Goal: Task Accomplishment & Management: Manage account settings

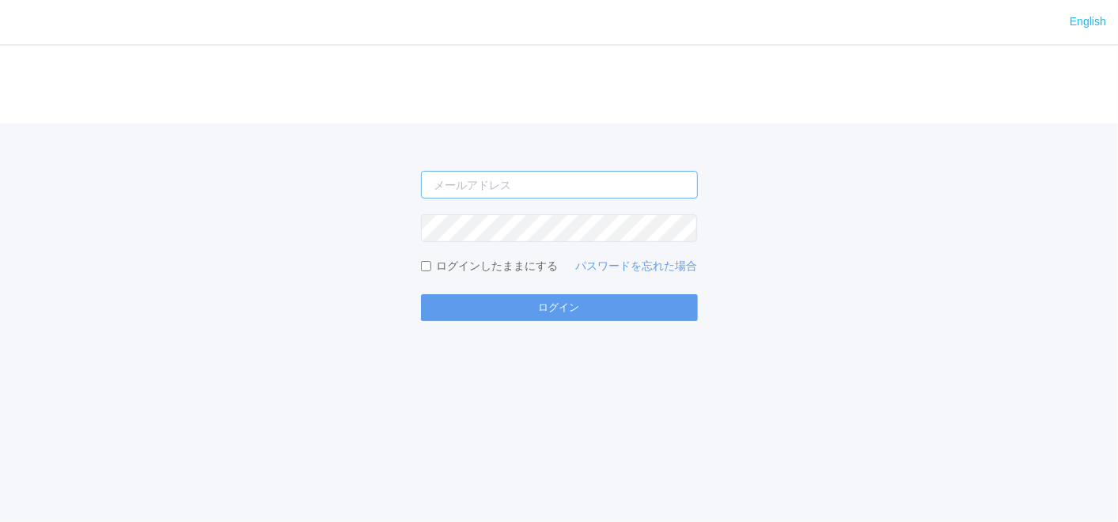
click at [542, 191] on input "email" at bounding box center [559, 185] width 277 height 28
type input "[EMAIL_ADDRESS][DOMAIN_NAME]"
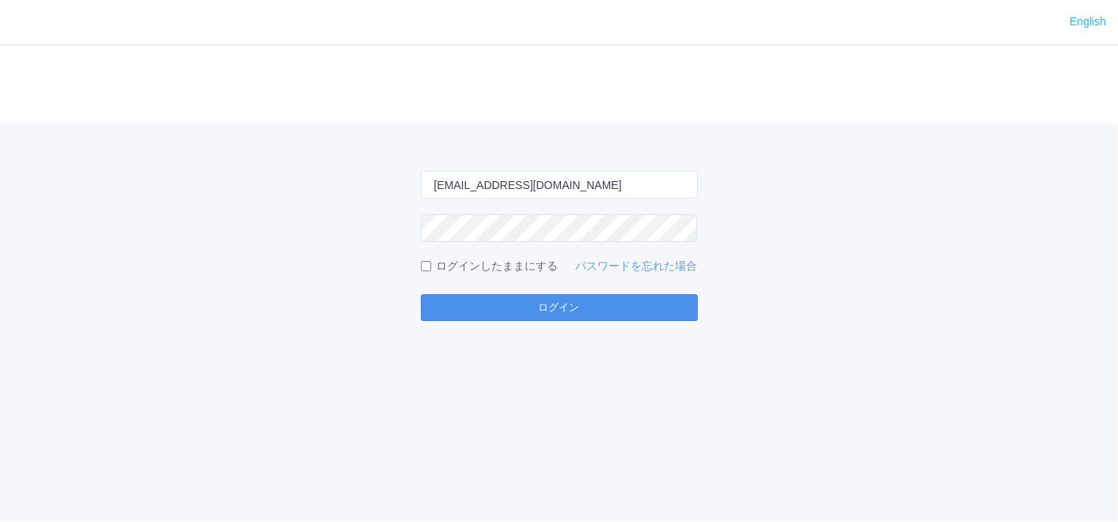
click at [615, 307] on button "ログイン" at bounding box center [559, 307] width 277 height 27
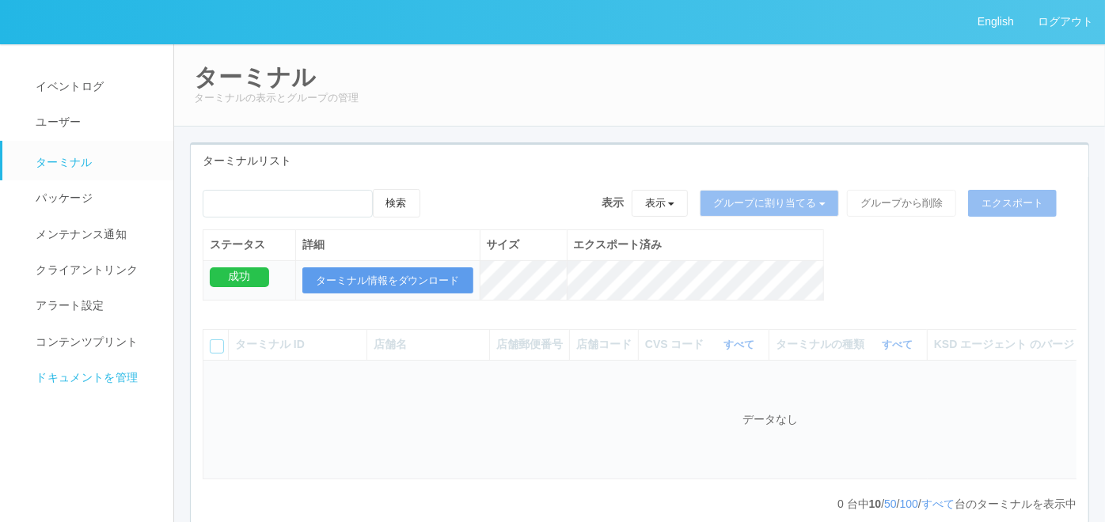
click at [95, 374] on span "ドキュメントを管理" at bounding box center [85, 377] width 106 height 13
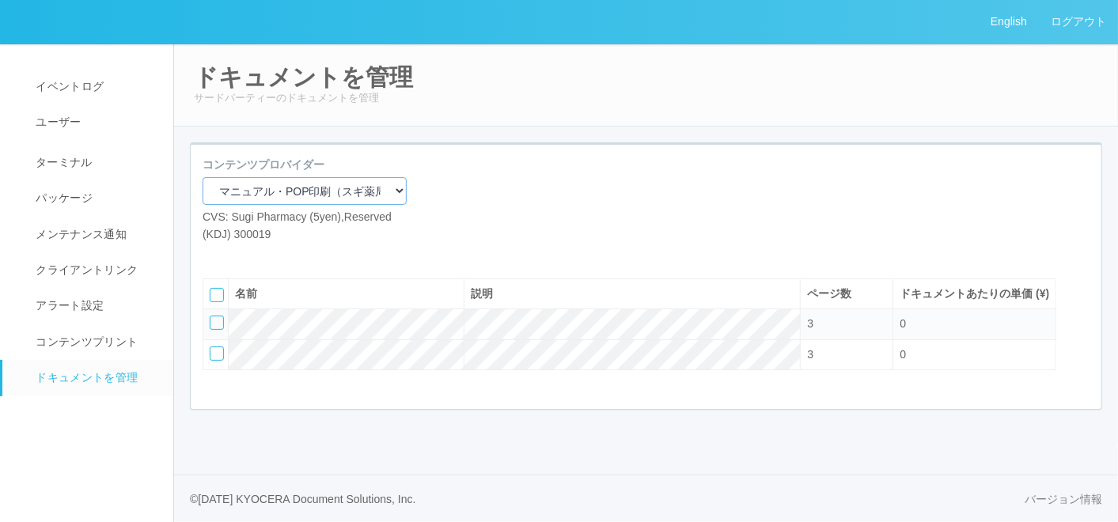
click at [282, 179] on select "マニュアル・POP印刷（スギ薬局） マニュアル・POP印刷（DY） マニュアル・POP印刷（共通） マニュアル・POP印刷（セコマ） マニュアル・POP印刷（…" at bounding box center [305, 191] width 204 height 28
click at [203, 177] on select "マニュアル・POP印刷（スギ薬局） マニュアル・POP印刷（DY） マニュアル・POP印刷（共通） マニュアル・POP印刷（セコマ） マニュアル・POP印刷（…" at bounding box center [305, 191] width 204 height 28
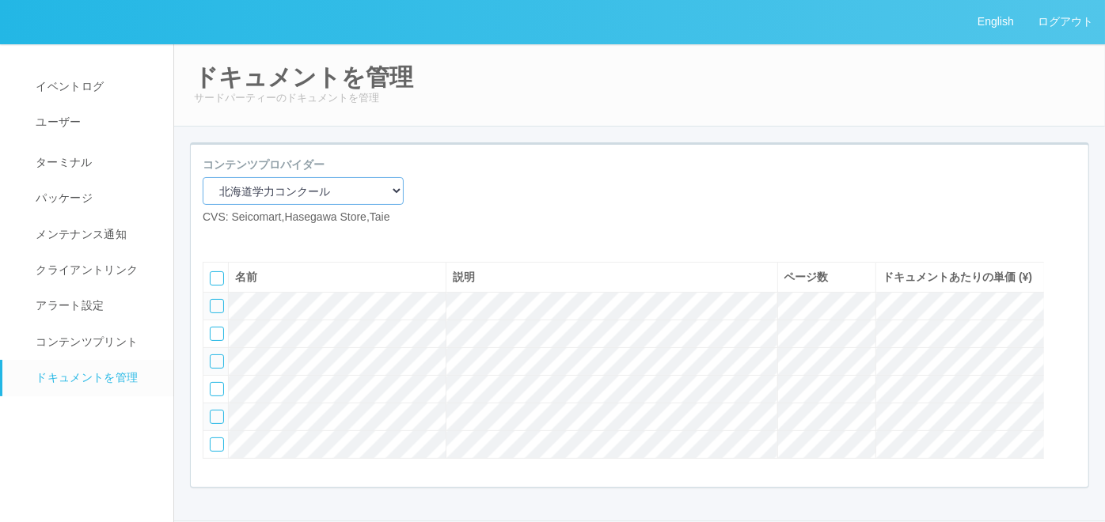
click at [340, 201] on select "マニュアル・POP印刷（スギ薬局） マニュアル・POP印刷（DY） マニュアル・POP印刷（共通） マニュアル・POP印刷（セコマ） マニュアル・POP印刷（…" at bounding box center [303, 191] width 201 height 28
select select "92e33cfa-a397-43d0-aeaa-8a96cbdf4d79"
click at [203, 177] on select "マニュアル・POP印刷（スギ薬局） マニュアル・POP印刷（DY） マニュアル・POP印刷（共通） マニュアル・POP印刷（セコマ） マニュアル・POP印刷（…" at bounding box center [303, 191] width 201 height 28
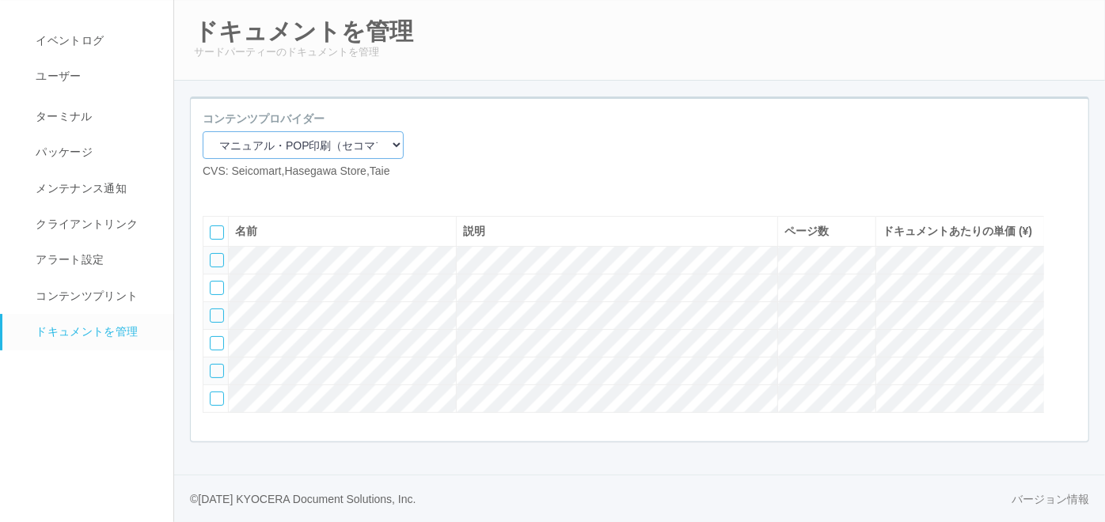
scroll to position [104, 0]
click at [218, 253] on div at bounding box center [217, 260] width 14 height 14
click at [262, 192] on icon at bounding box center [262, 192] width 0 height 0
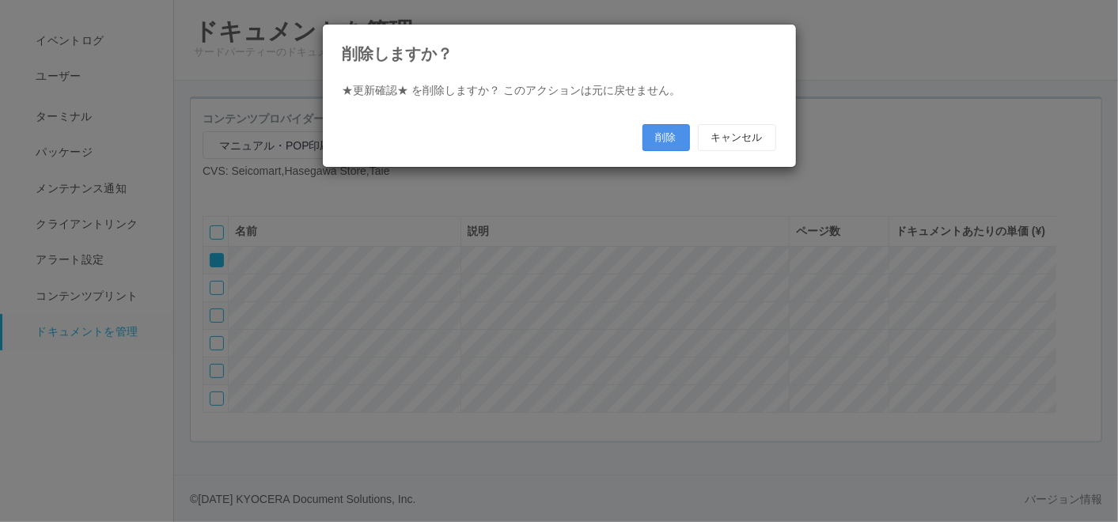
click at [667, 138] on button "削除" at bounding box center [666, 137] width 47 height 27
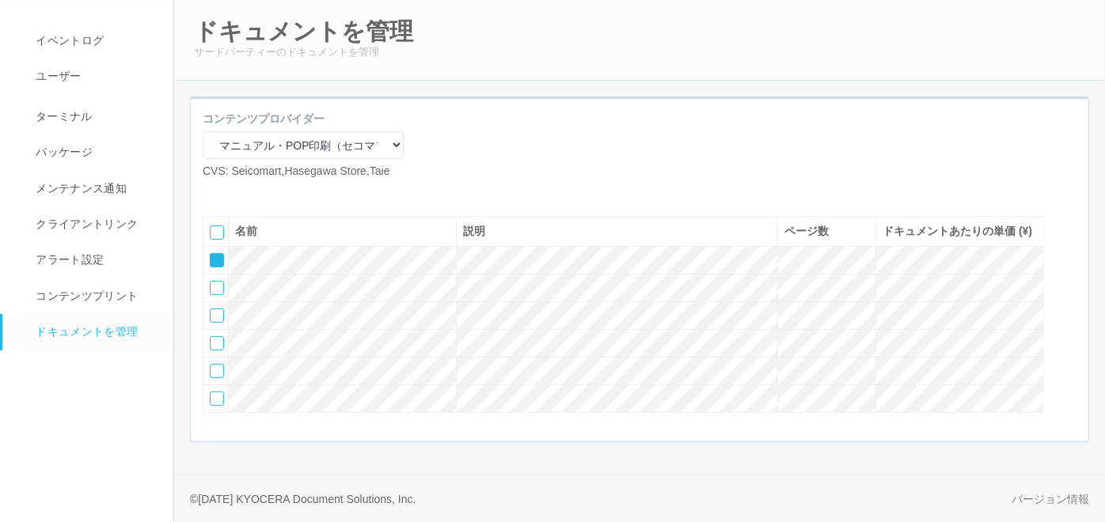
scroll to position [74, 0]
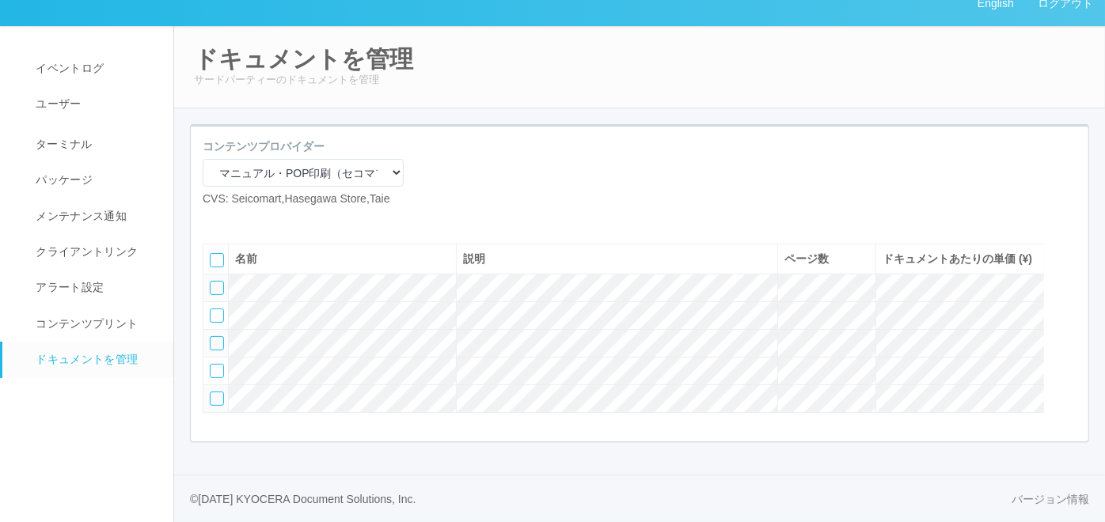
click at [214, 399] on div at bounding box center [217, 399] width 14 height 14
click at [1072, 241] on div at bounding box center [1068, 256] width 24 height 32
click at [211, 283] on icon at bounding box center [211, 283] width 0 height 0
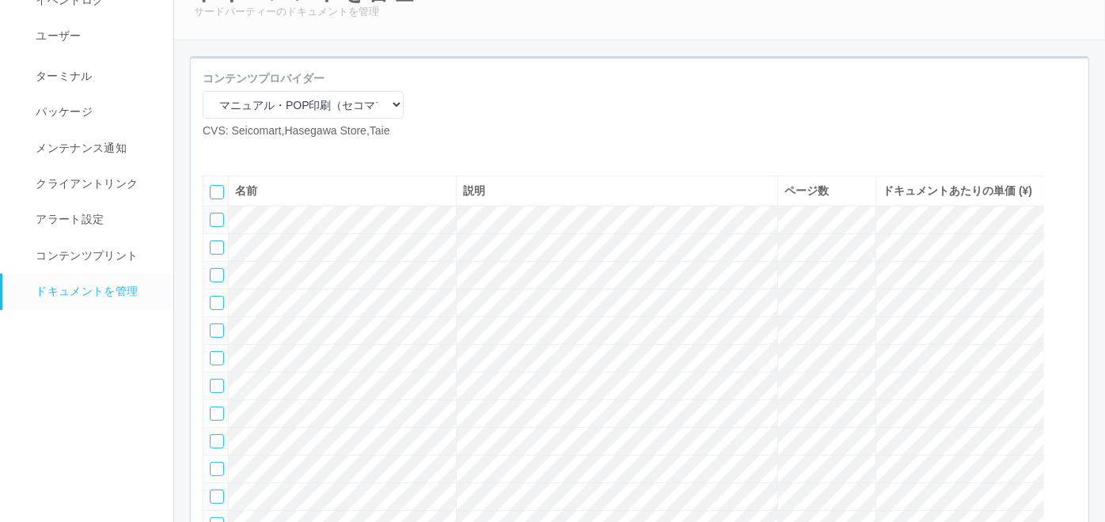
click at [219, 227] on div at bounding box center [217, 220] width 14 height 14
click at [218, 255] on div at bounding box center [217, 248] width 14 height 14
click at [215, 283] on div at bounding box center [217, 275] width 14 height 14
drag, startPoint x: 211, startPoint y: 351, endPoint x: 226, endPoint y: 351, distance: 14.2
click at [212, 310] on div at bounding box center [217, 303] width 14 height 14
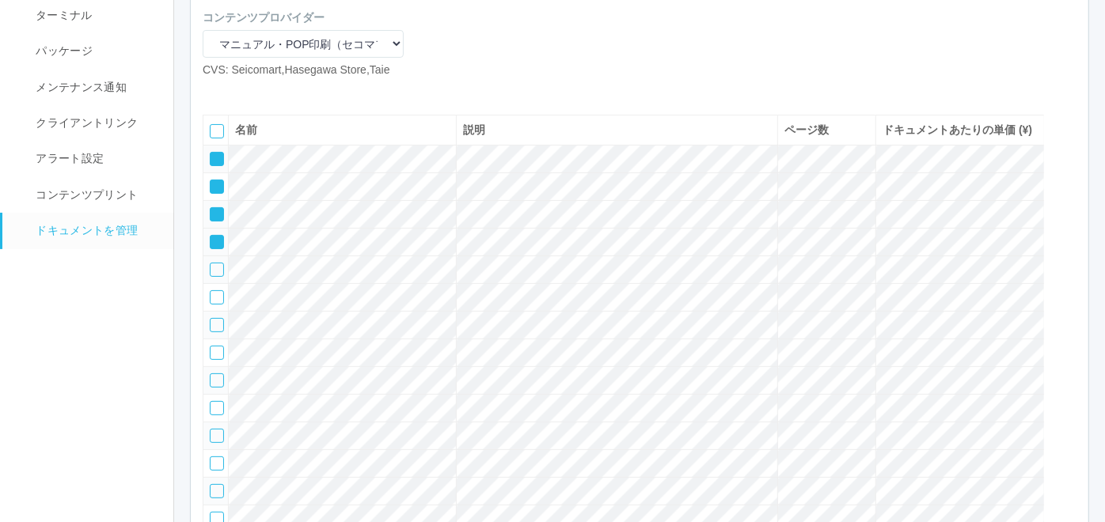
scroll to position [174, 0]
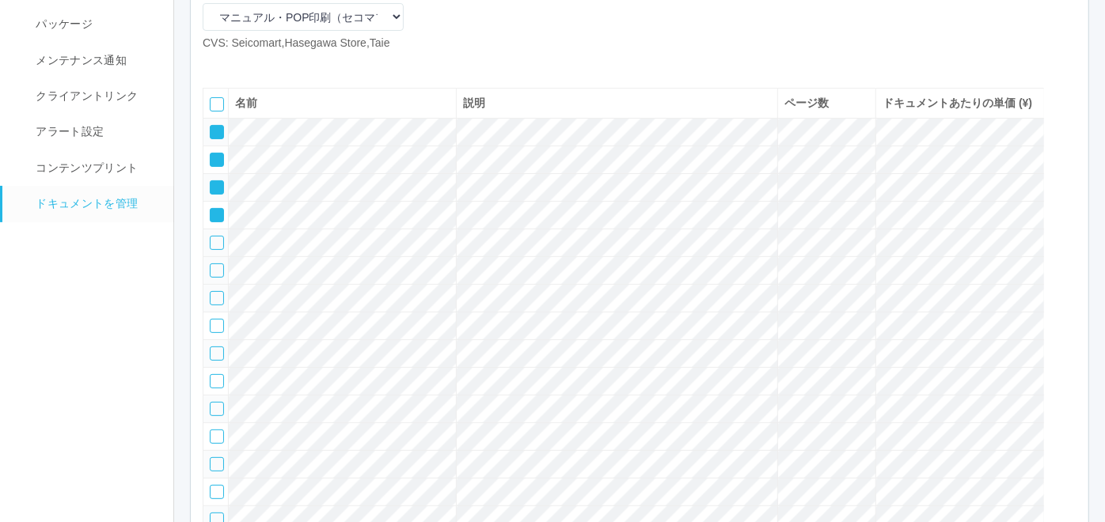
click at [216, 278] on div at bounding box center [217, 271] width 14 height 14
click at [218, 305] on div at bounding box center [217, 298] width 14 height 14
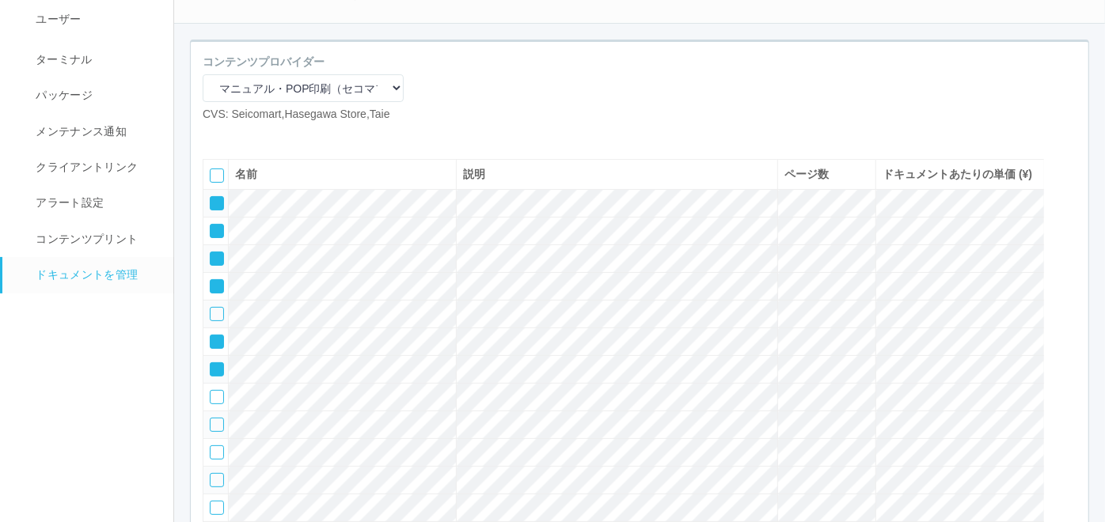
scroll to position [86, 0]
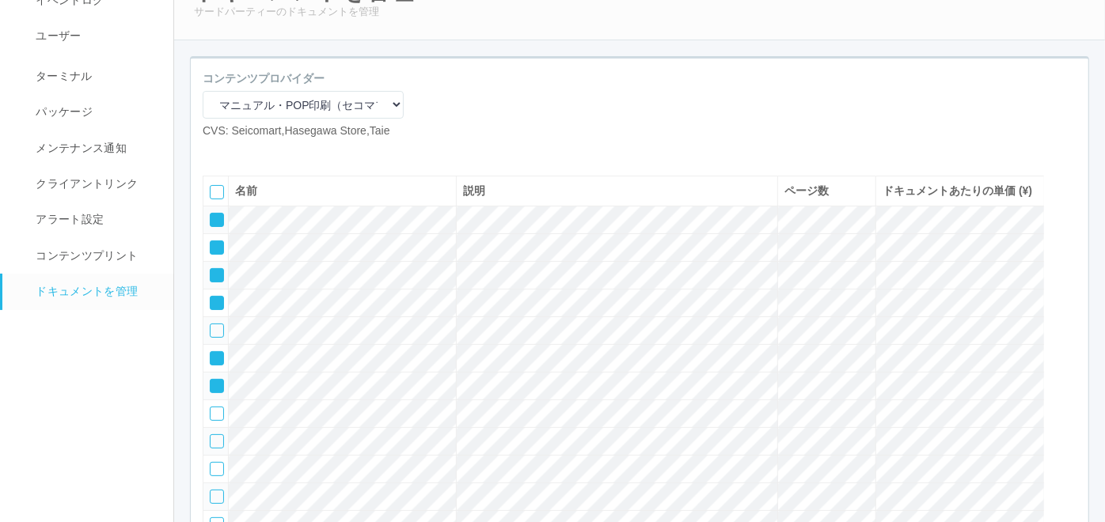
click at [262, 152] on icon at bounding box center [262, 152] width 0 height 0
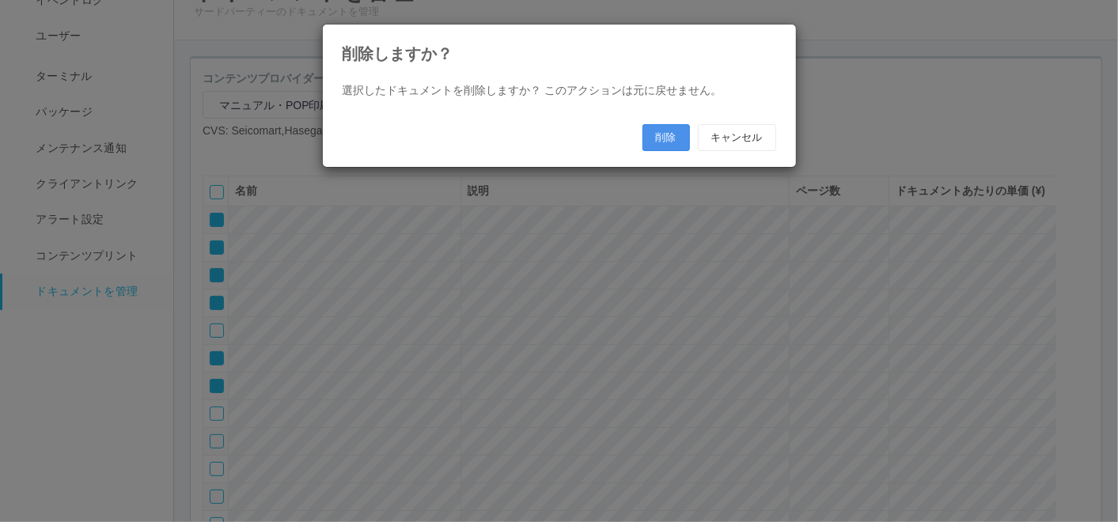
click at [665, 142] on button "削除" at bounding box center [666, 137] width 47 height 27
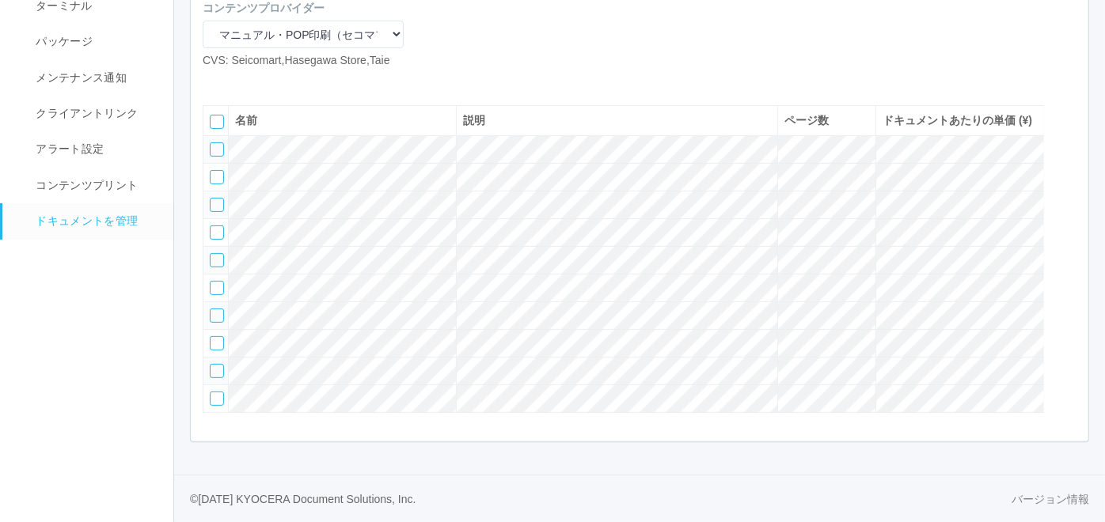
scroll to position [224, 0]
click at [210, 253] on div at bounding box center [217, 260] width 14 height 14
click at [212, 282] on div at bounding box center [217, 288] width 14 height 14
click at [212, 309] on div at bounding box center [217, 316] width 14 height 14
click at [212, 336] on div at bounding box center [217, 343] width 14 height 14
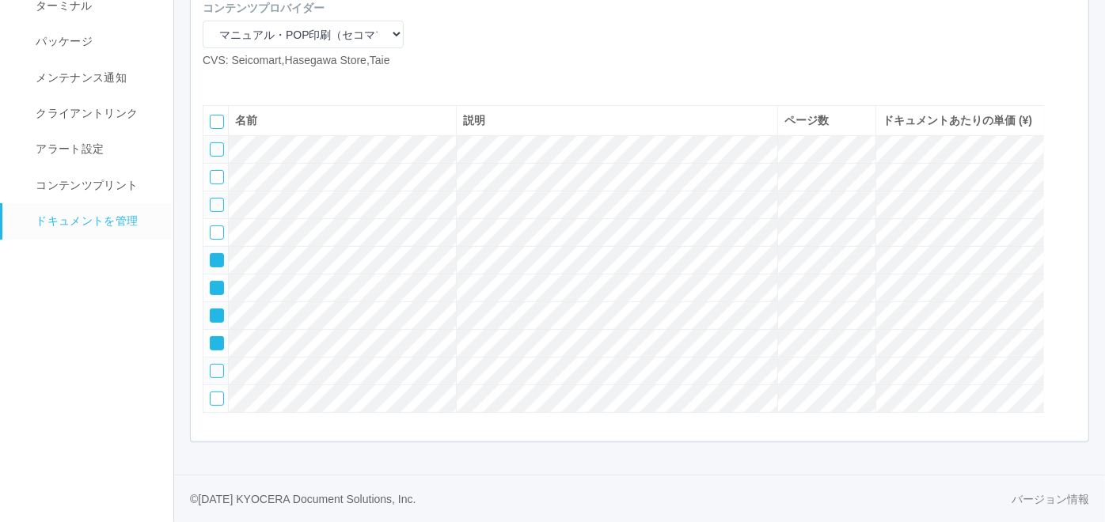
click at [1064, 101] on div at bounding box center [1068, 117] width 24 height 32
click at [211, 144] on icon at bounding box center [211, 144] width 0 height 0
click at [211, 172] on icon at bounding box center [211, 172] width 0 height 0
click at [211, 199] on icon at bounding box center [211, 199] width 0 height 0
click at [211, 227] on icon at bounding box center [211, 227] width 0 height 0
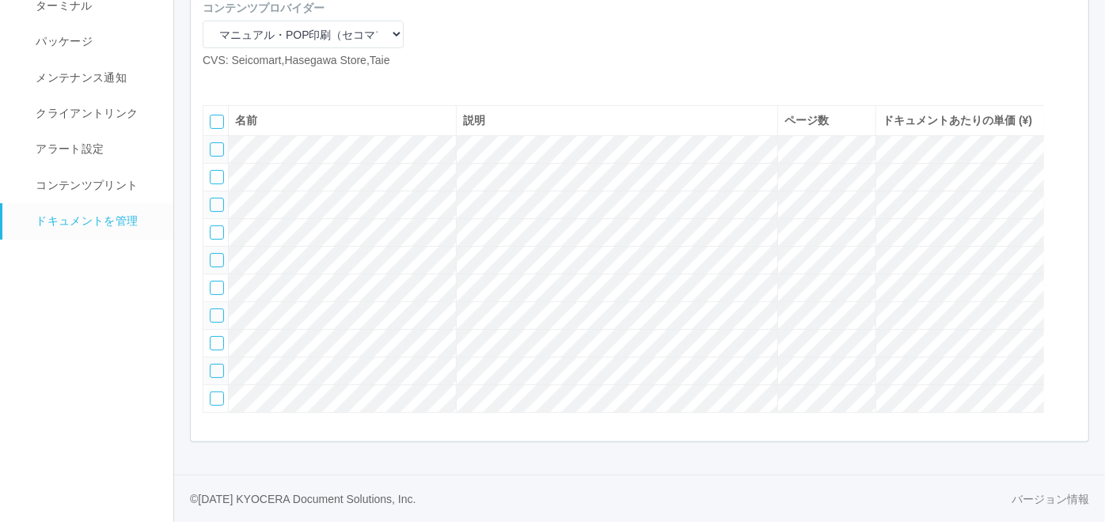
click at [214, 367] on div at bounding box center [217, 371] width 14 height 14
click at [215, 397] on div at bounding box center [217, 399] width 14 height 14
click at [1069, 133] on div at bounding box center [1068, 149] width 24 height 32
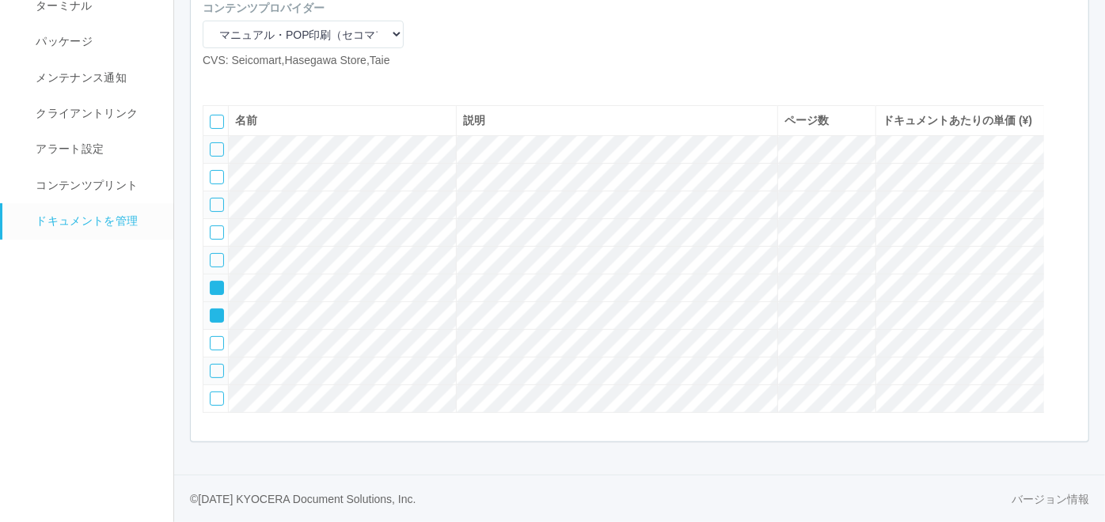
click at [213, 281] on div at bounding box center [217, 288] width 14 height 14
click at [211, 310] on icon at bounding box center [211, 310] width 0 height 0
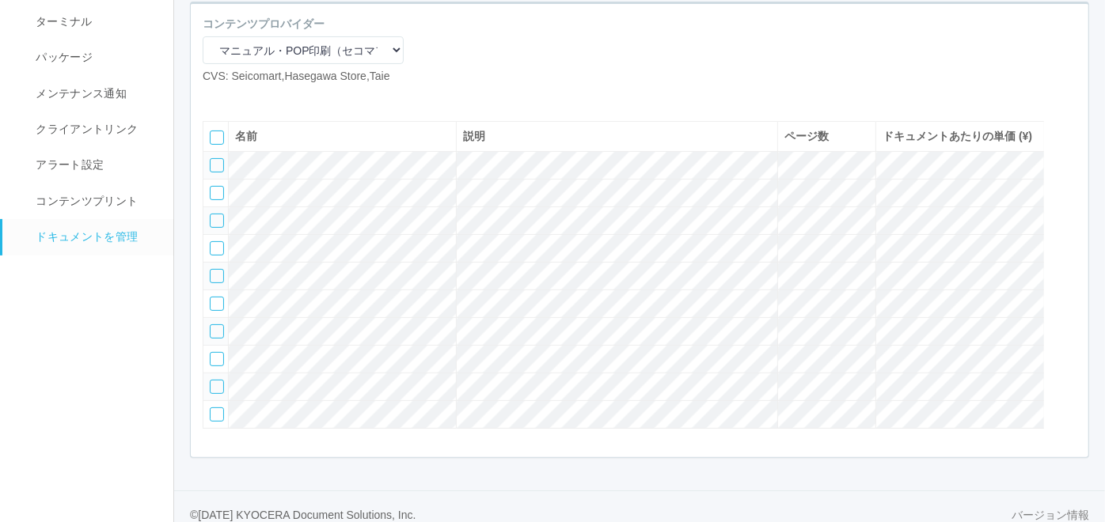
scroll to position [48, 0]
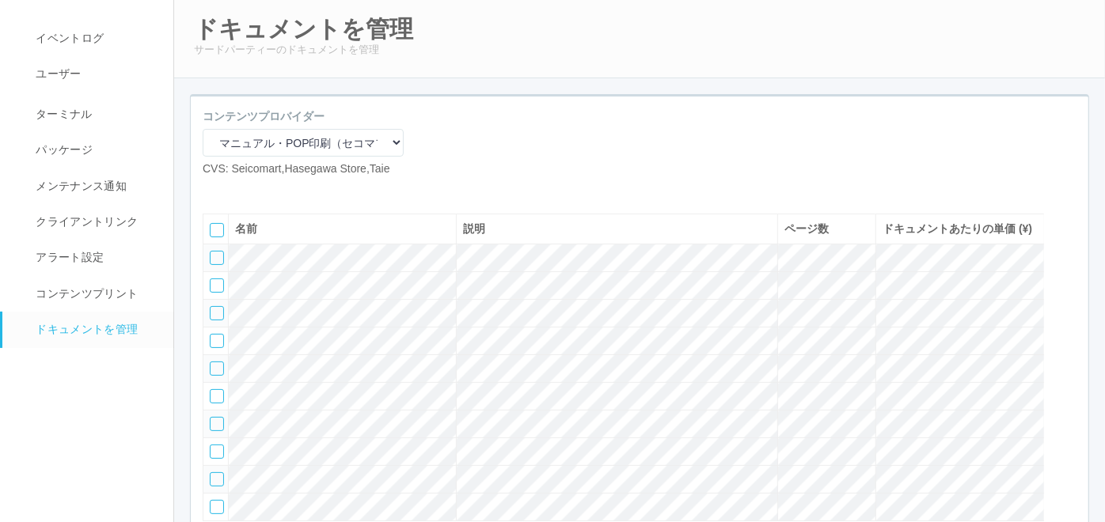
click at [238, 190] on icon at bounding box center [238, 190] width 0 height 0
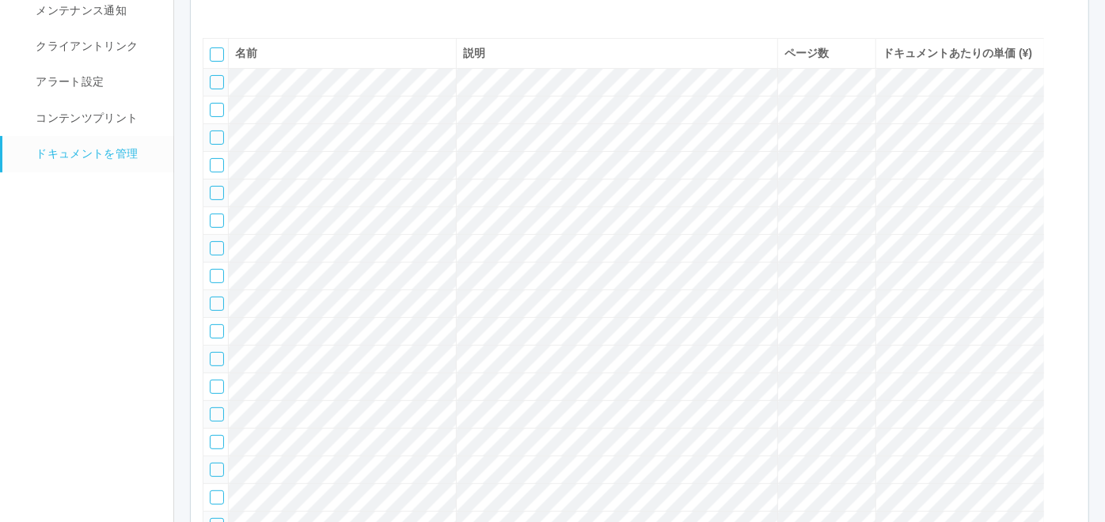
scroll to position [164, 0]
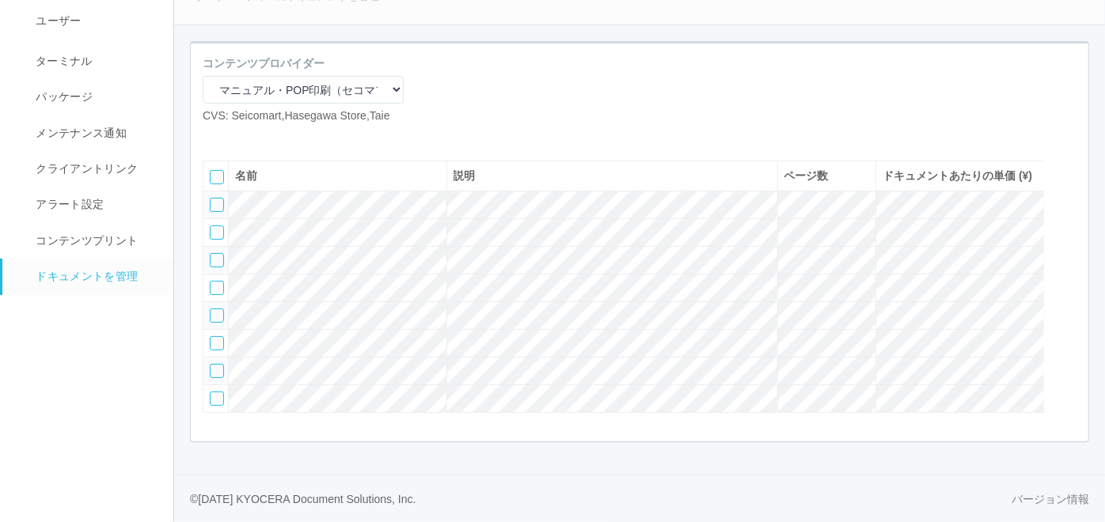
click at [214, 198] on div at bounding box center [217, 205] width 14 height 14
click at [215, 226] on div at bounding box center [217, 233] width 14 height 14
click at [214, 253] on div at bounding box center [217, 260] width 14 height 14
click at [213, 281] on div at bounding box center [217, 288] width 14 height 14
click at [262, 137] on icon at bounding box center [262, 137] width 0 height 0
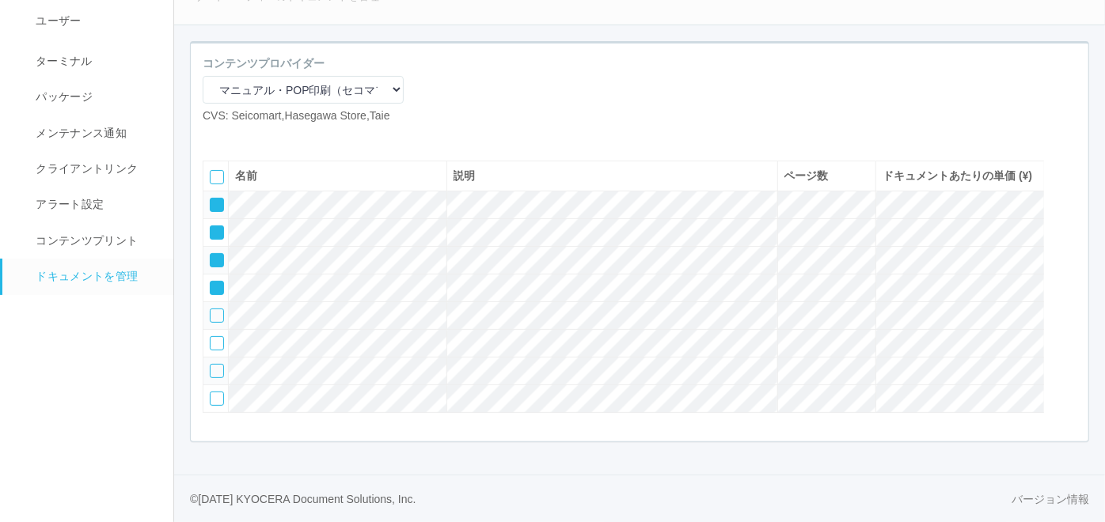
scroll to position [146, 0]
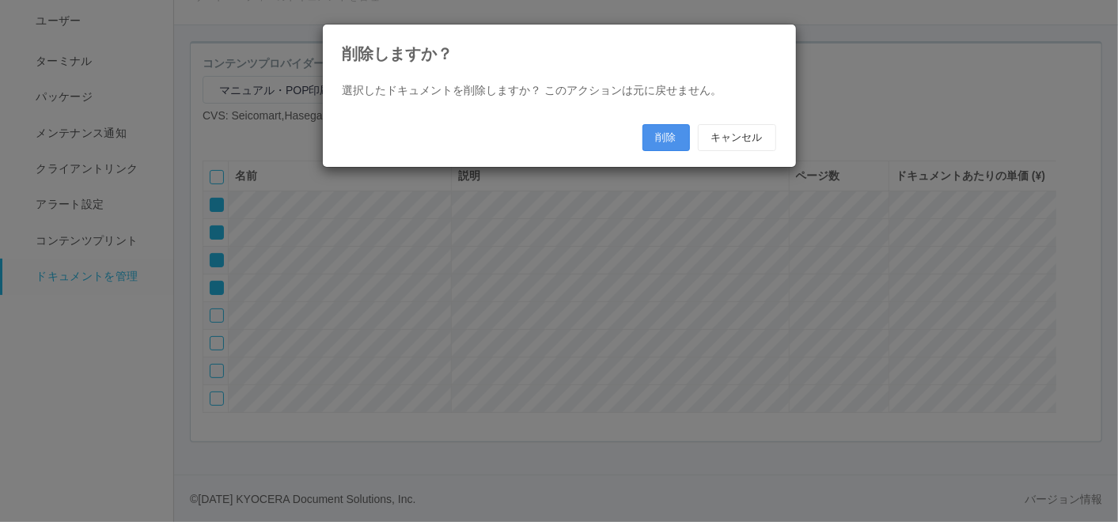
click at [667, 133] on button "削除" at bounding box center [666, 137] width 47 height 27
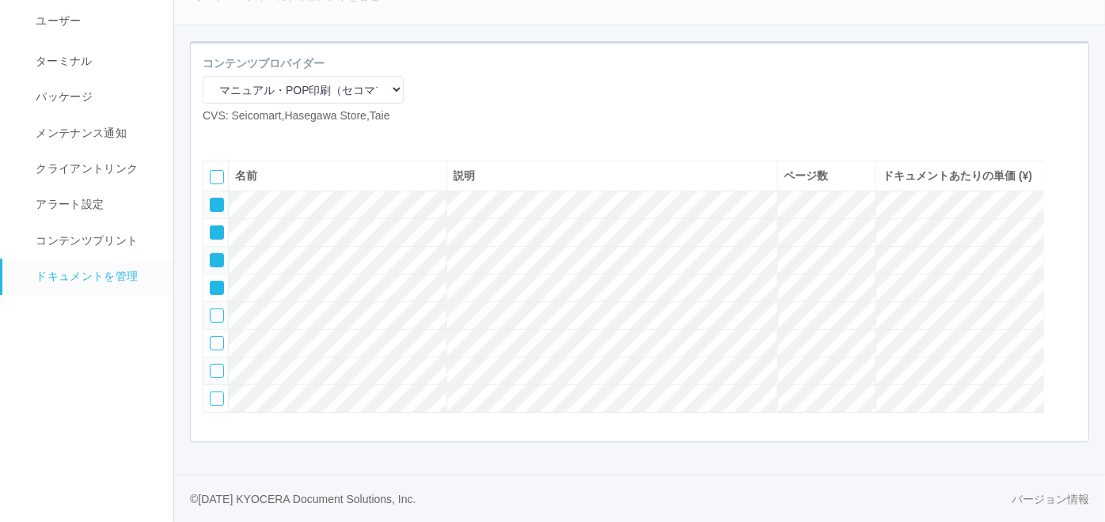
scroll to position [43, 0]
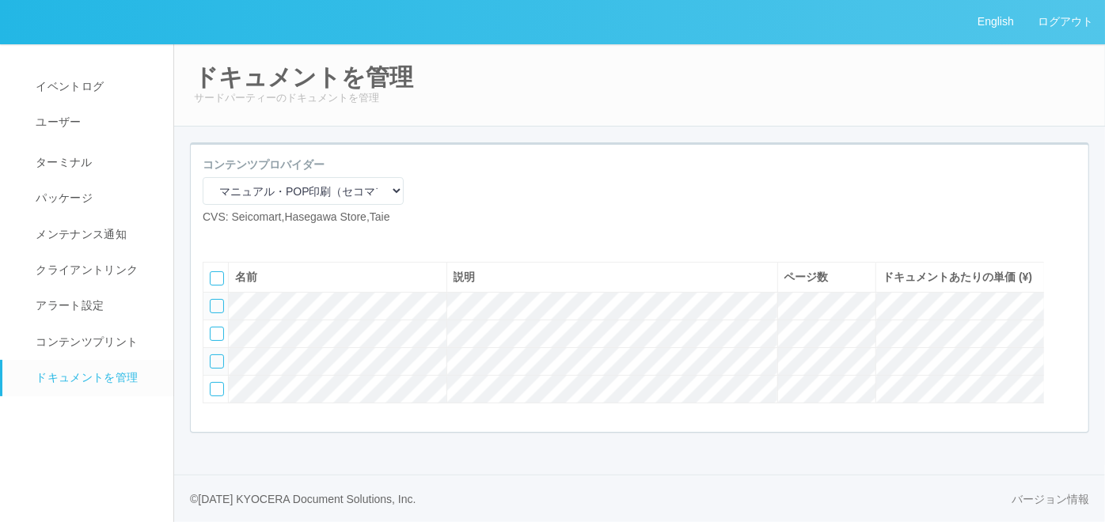
click at [238, 238] on icon at bounding box center [238, 238] width 0 height 0
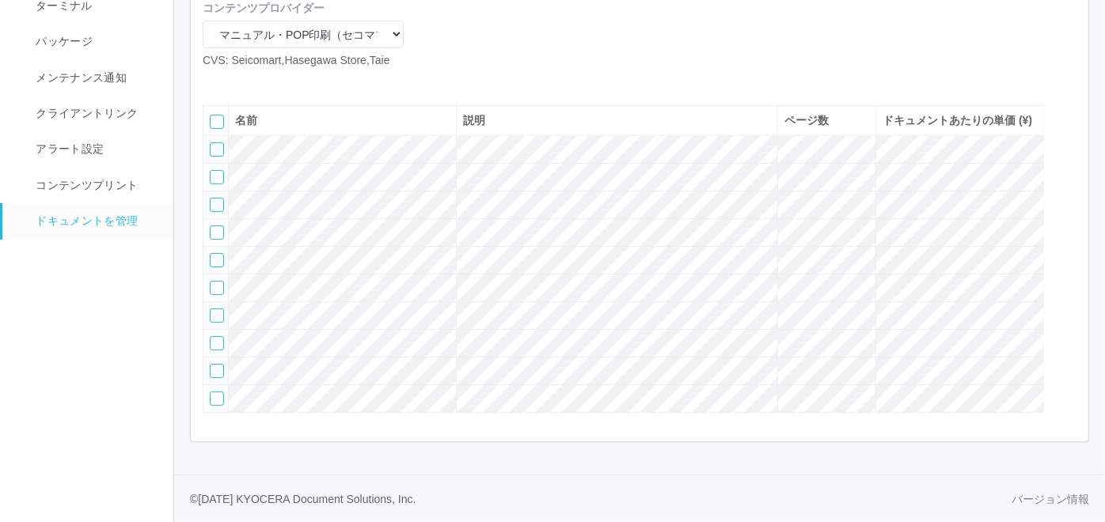
scroll to position [224, 0]
click at [214, 142] on div at bounding box center [217, 149] width 14 height 14
click at [217, 170] on div at bounding box center [217, 177] width 14 height 14
click at [214, 198] on div at bounding box center [217, 205] width 14 height 14
click at [214, 226] on div at bounding box center [217, 233] width 14 height 14
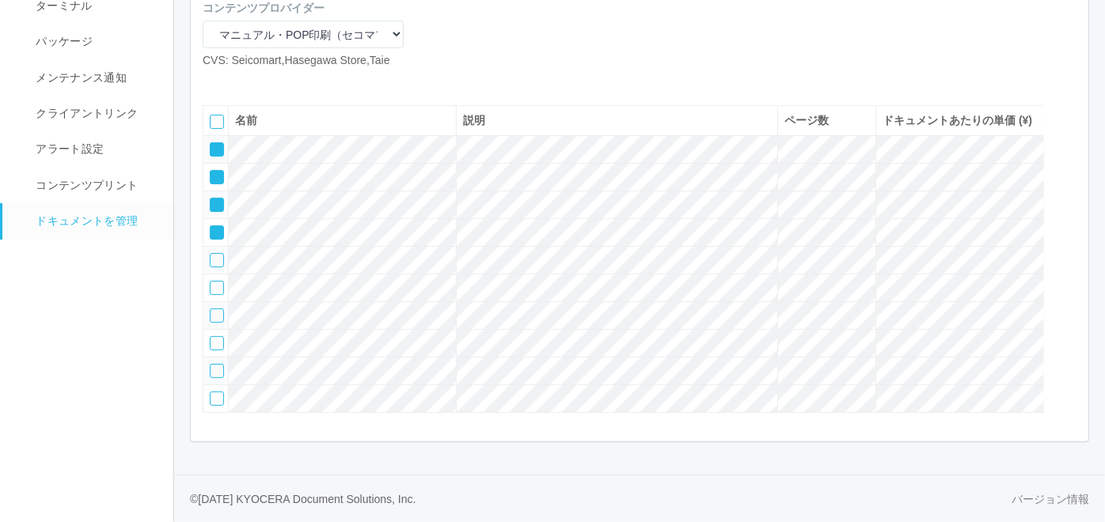
click at [214, 253] on div at bounding box center [217, 260] width 14 height 14
click at [262, 82] on icon at bounding box center [262, 82] width 0 height 0
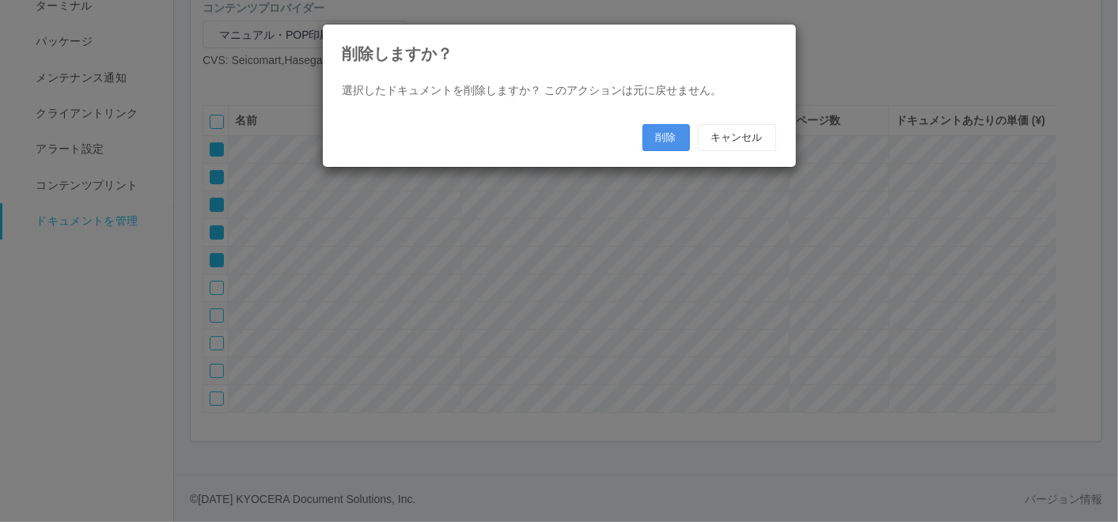
click at [673, 128] on button "削除" at bounding box center [666, 137] width 47 height 27
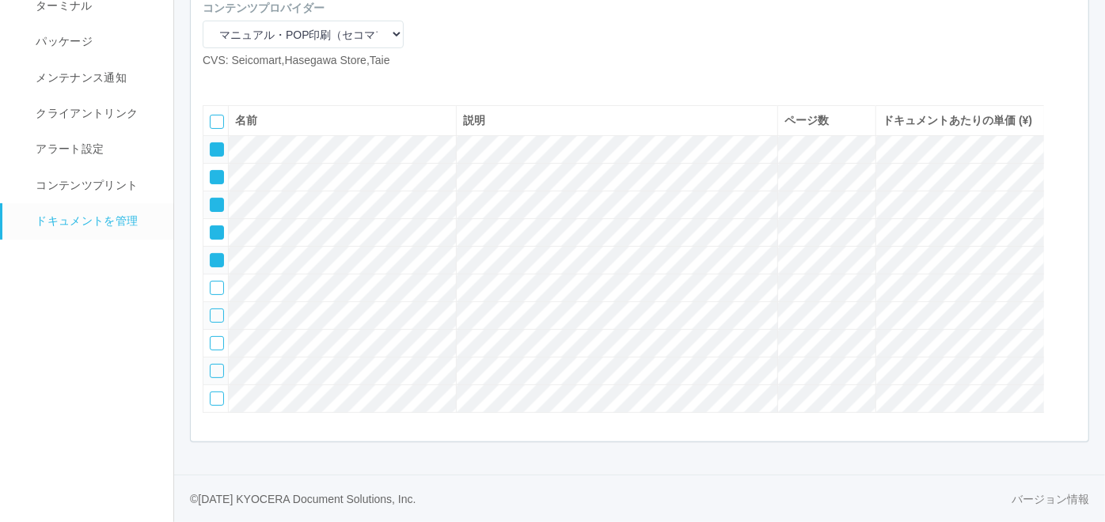
scroll to position [74, 0]
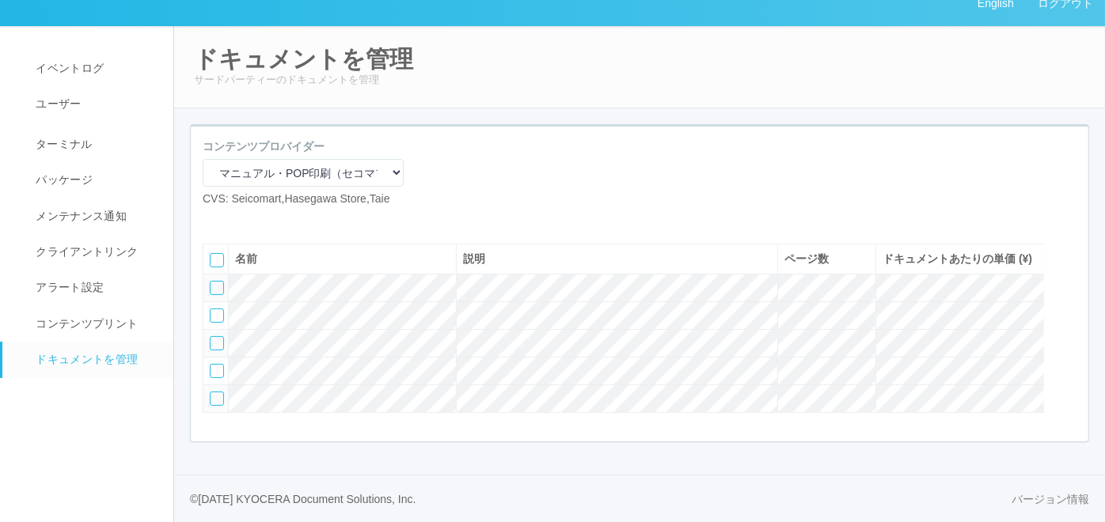
click at [284, 220] on div at bounding box center [301, 220] width 174 height 0
click at [238, 220] on icon at bounding box center [238, 220] width 0 height 0
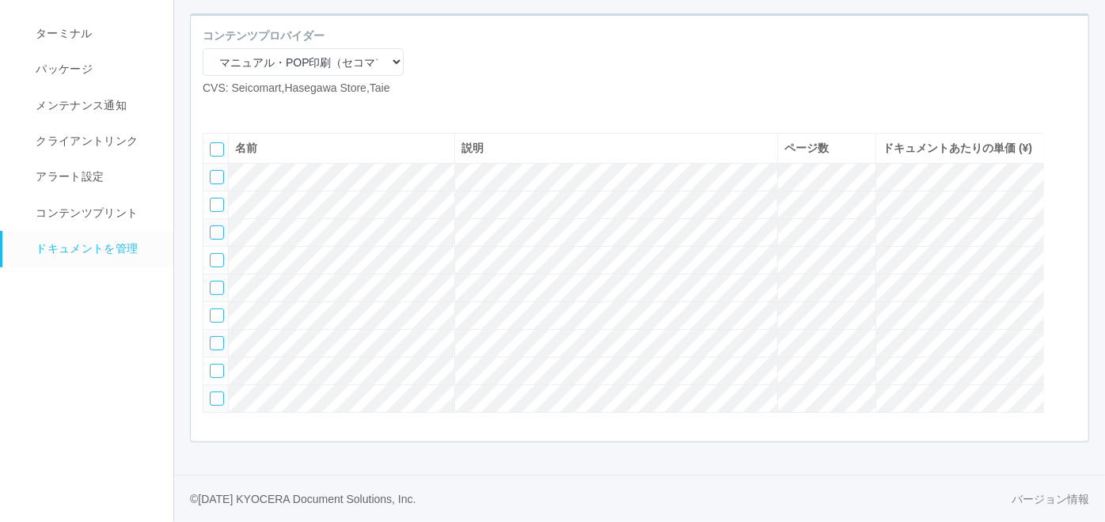
scroll to position [194, 0]
click at [214, 170] on div at bounding box center [217, 177] width 14 height 14
click at [214, 198] on div at bounding box center [217, 205] width 14 height 14
click at [219, 226] on div at bounding box center [217, 233] width 14 height 14
click at [262, 109] on icon at bounding box center [262, 109] width 0 height 0
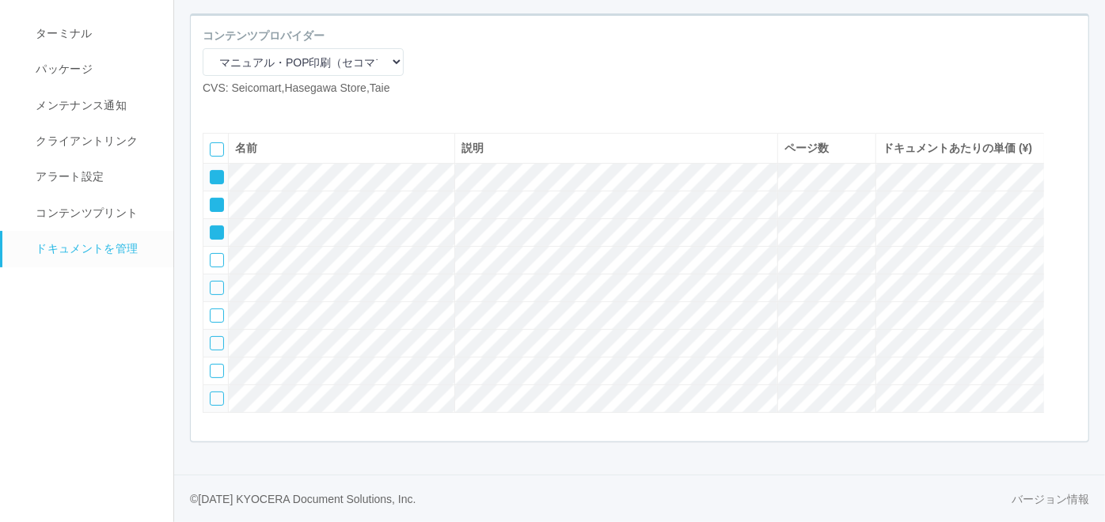
scroll to position [177, 0]
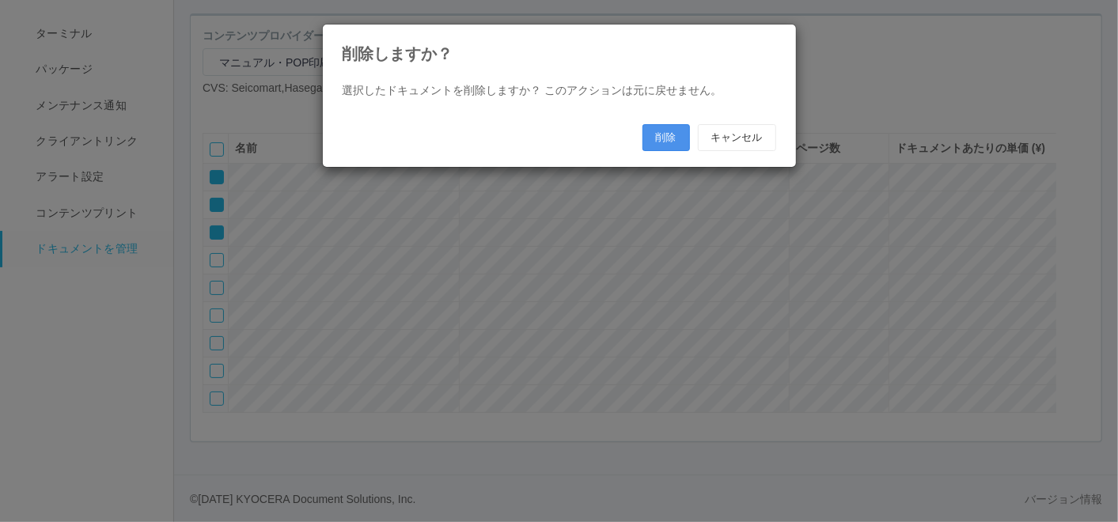
click at [666, 140] on button "削除" at bounding box center [666, 137] width 47 height 27
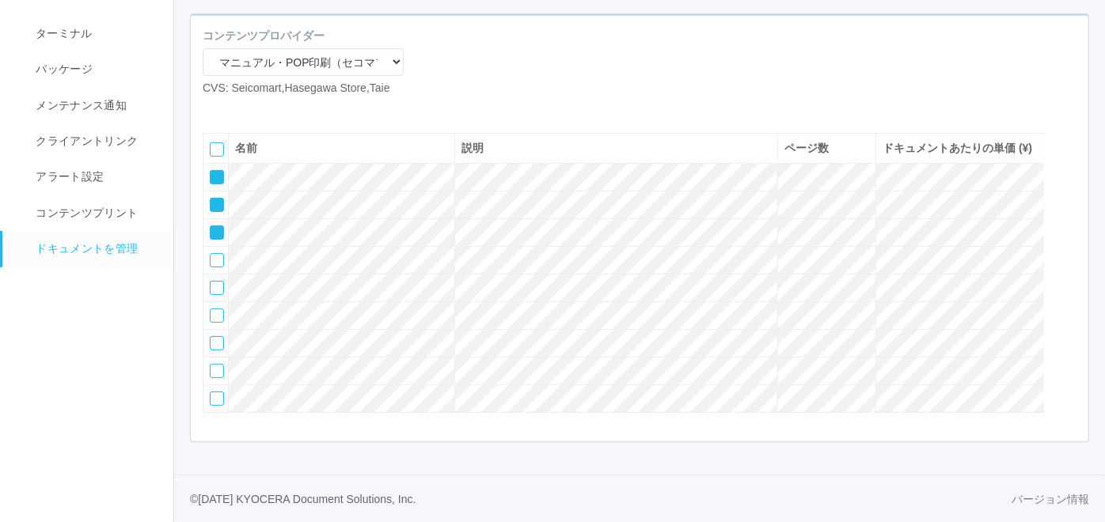
scroll to position [104, 0]
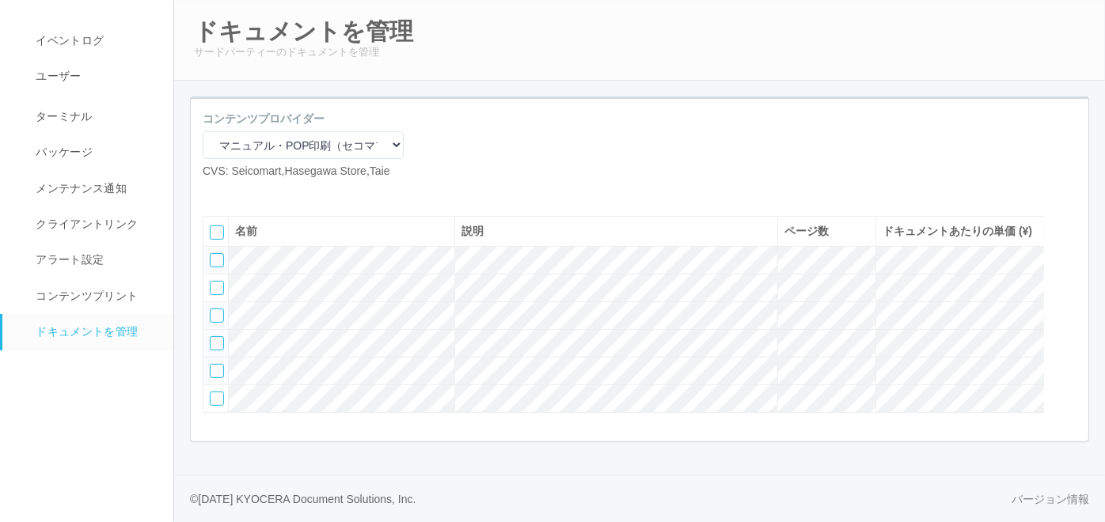
click at [218, 339] on div at bounding box center [217, 343] width 14 height 14
click at [218, 368] on div at bounding box center [217, 371] width 14 height 14
click at [213, 399] on div at bounding box center [217, 399] width 14 height 14
click at [1068, 217] on div at bounding box center [1068, 228] width 24 height 32
click at [211, 255] on icon at bounding box center [211, 255] width 0 height 0
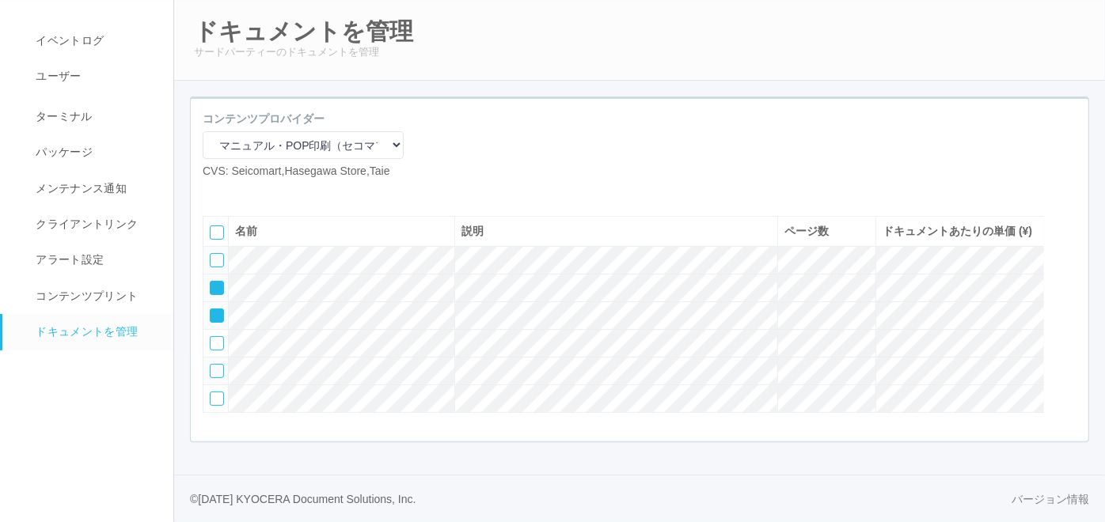
click at [211, 283] on icon at bounding box center [211, 283] width 0 height 0
click at [211, 310] on icon at bounding box center [211, 310] width 0 height 0
click at [238, 192] on icon at bounding box center [238, 192] width 0 height 0
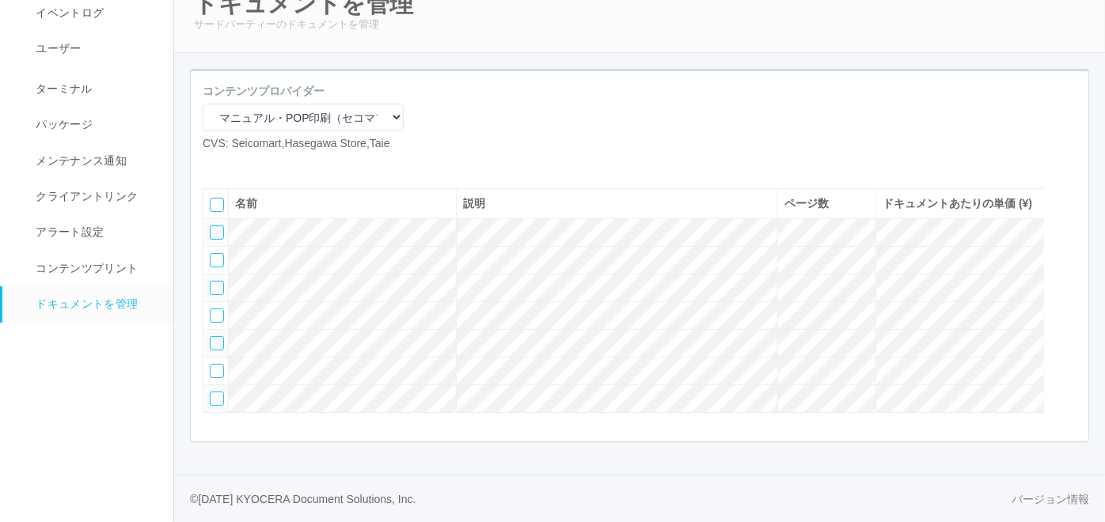
scroll to position [134, 0]
click at [217, 253] on div at bounding box center [217, 260] width 14 height 14
click at [218, 281] on div at bounding box center [217, 288] width 14 height 14
click at [220, 309] on div at bounding box center [217, 316] width 14 height 14
click at [262, 165] on icon at bounding box center [262, 165] width 0 height 0
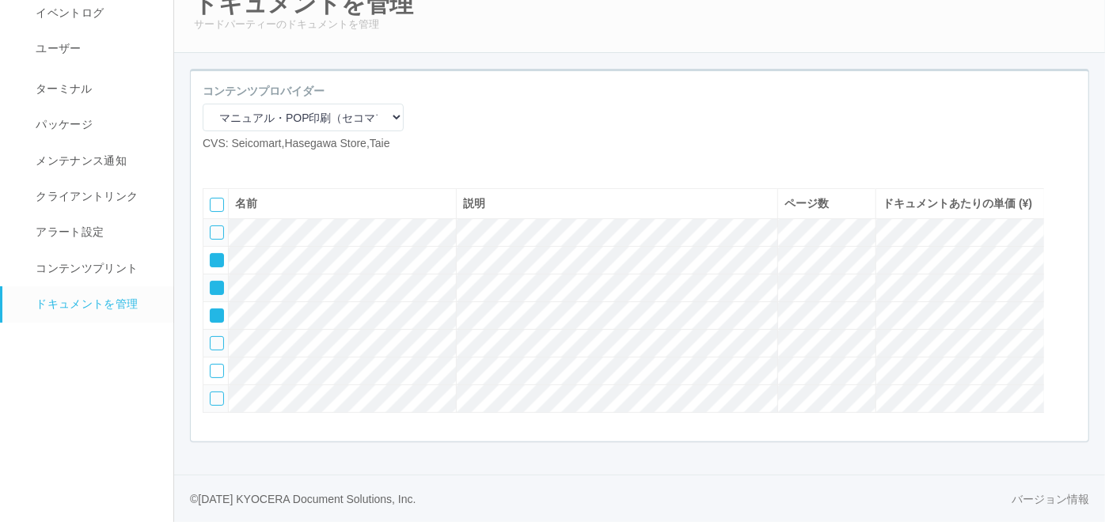
scroll to position [117, 0]
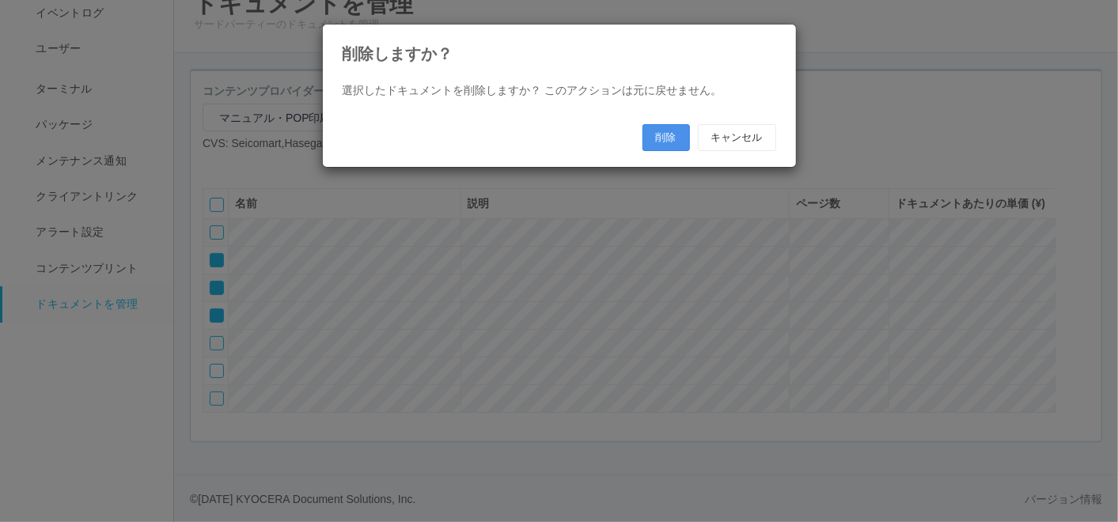
click at [663, 135] on button "削除" at bounding box center [666, 137] width 47 height 27
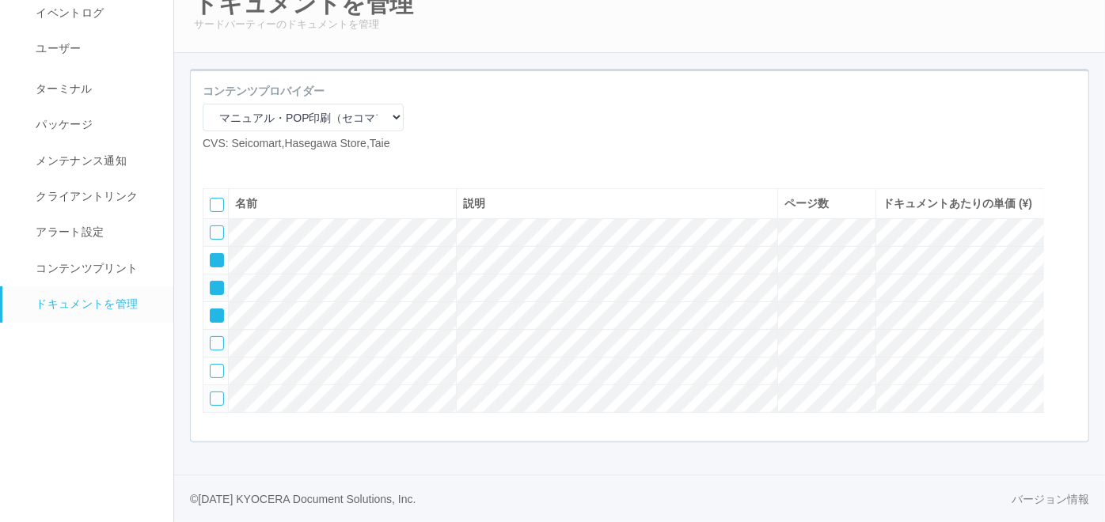
scroll to position [43, 0]
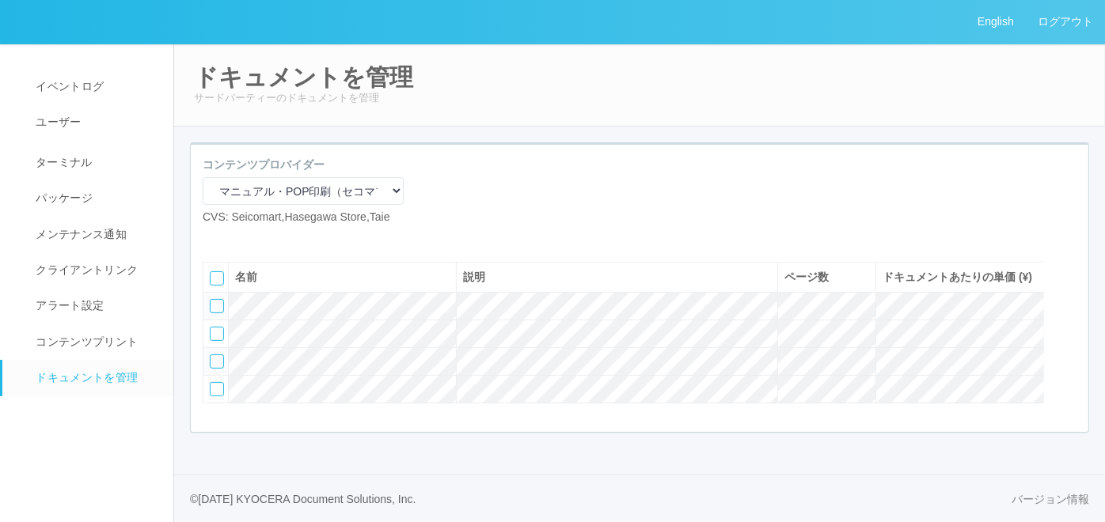
click at [238, 238] on icon at bounding box center [238, 238] width 0 height 0
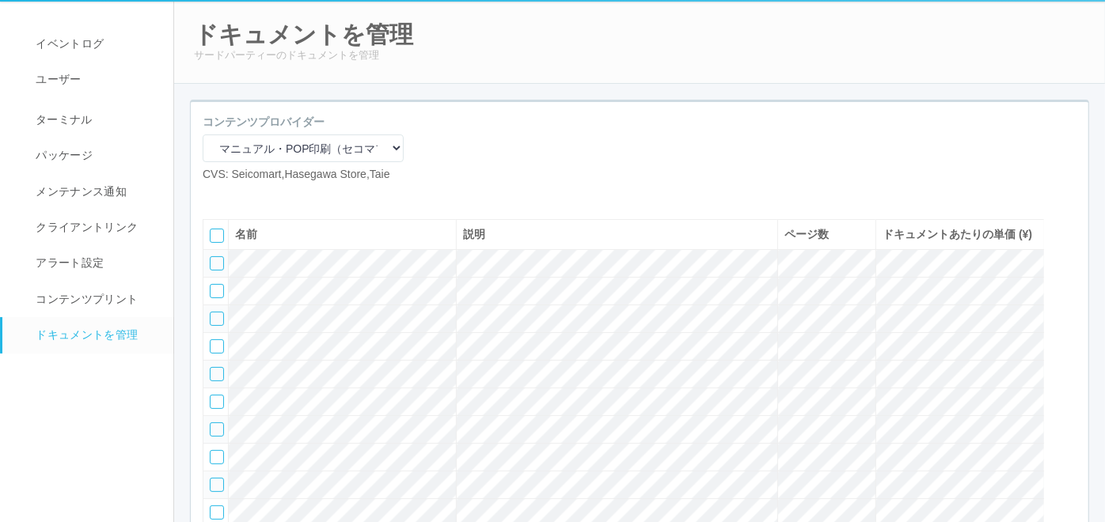
scroll to position [117, 0]
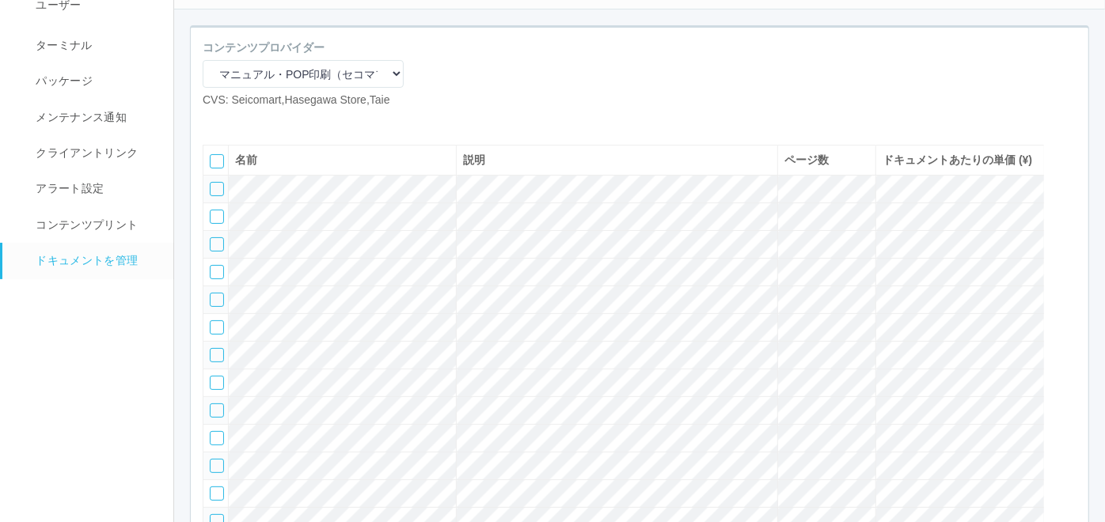
click at [238, 121] on icon at bounding box center [238, 121] width 0 height 0
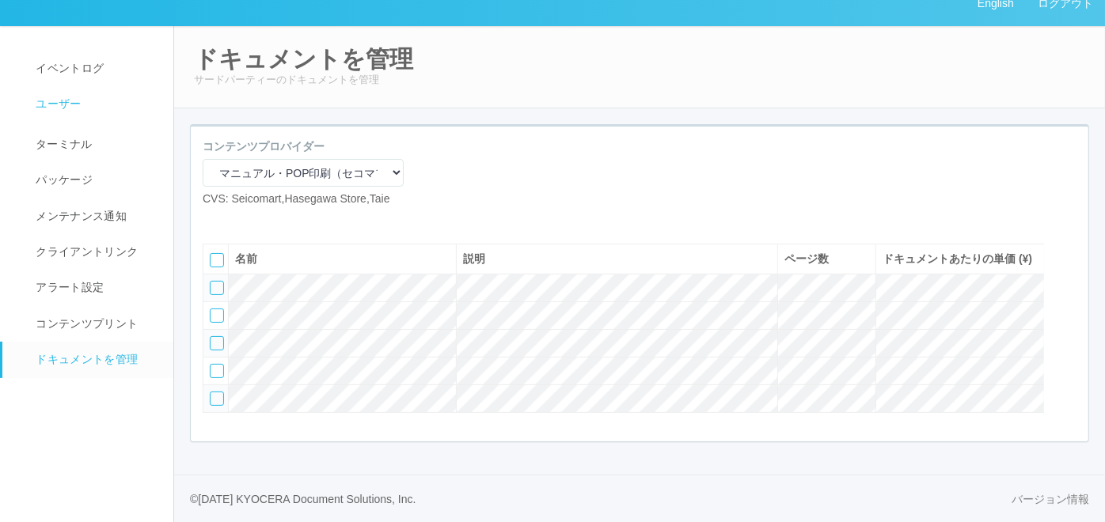
scroll to position [0, 0]
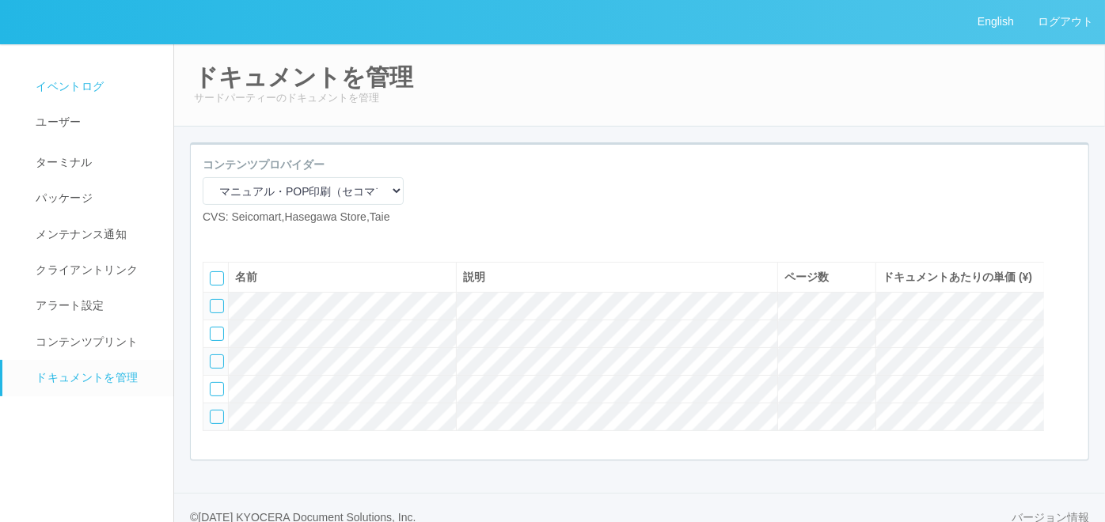
click at [71, 90] on span "イベントログ" at bounding box center [68, 86] width 72 height 13
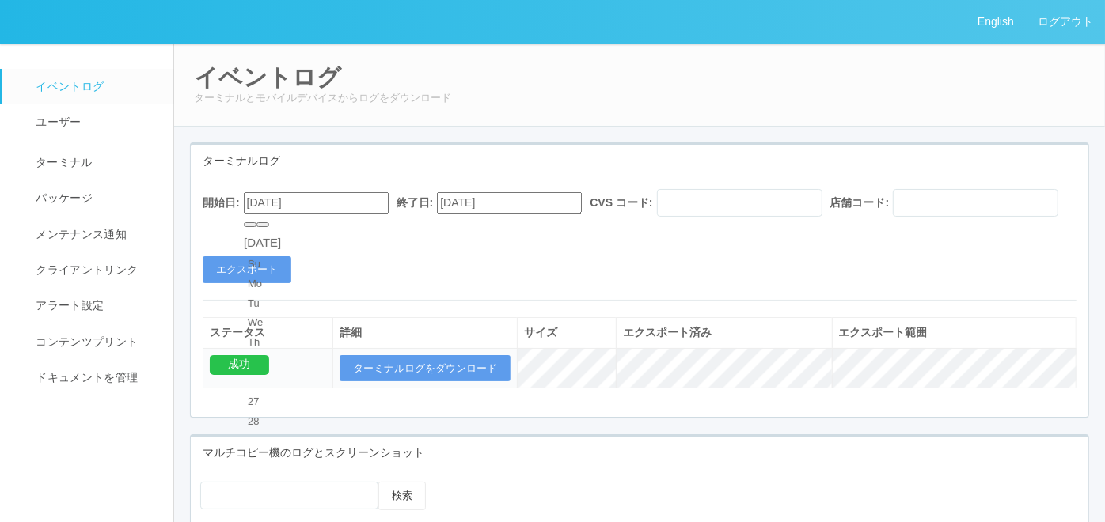
click at [339, 203] on input "[DATE]" at bounding box center [316, 202] width 145 height 21
click at [269, 227] on button "button" at bounding box center [262, 224] width 13 height 5
click at [277, 453] on div "3" at bounding box center [262, 461] width 29 height 16
type input "[DATE]"
click at [502, 225] on div "開始日: [DATE] 終了日: [DATE] CVS コード: 店舗コード:" at bounding box center [640, 207] width 874 height 36
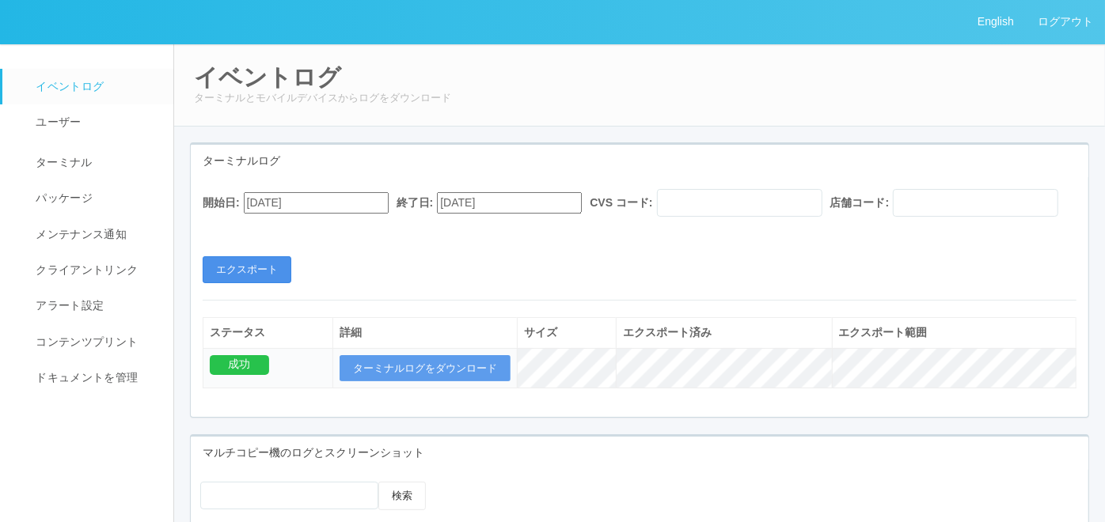
click at [241, 283] on button "エクスポート" at bounding box center [247, 269] width 89 height 27
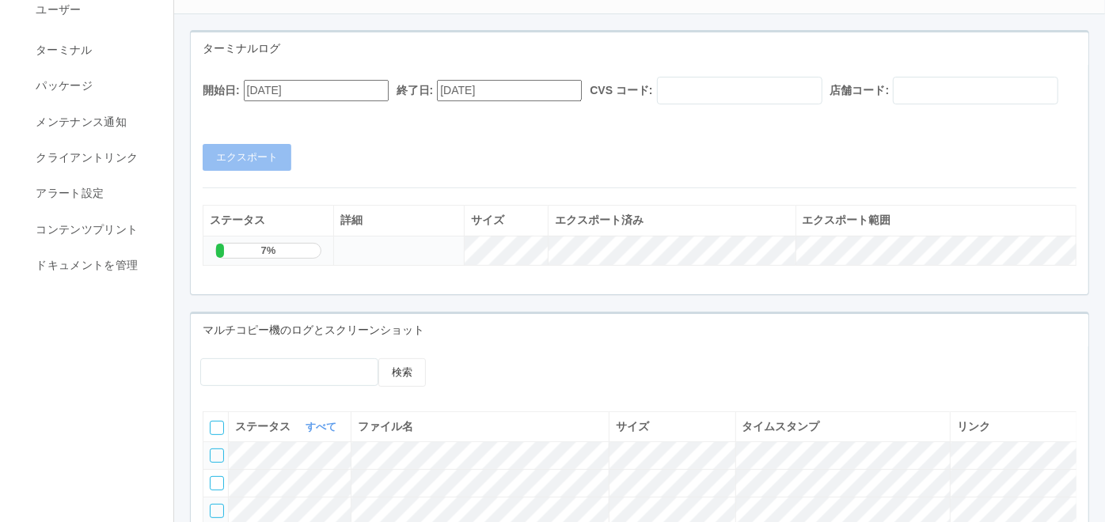
scroll to position [88, 0]
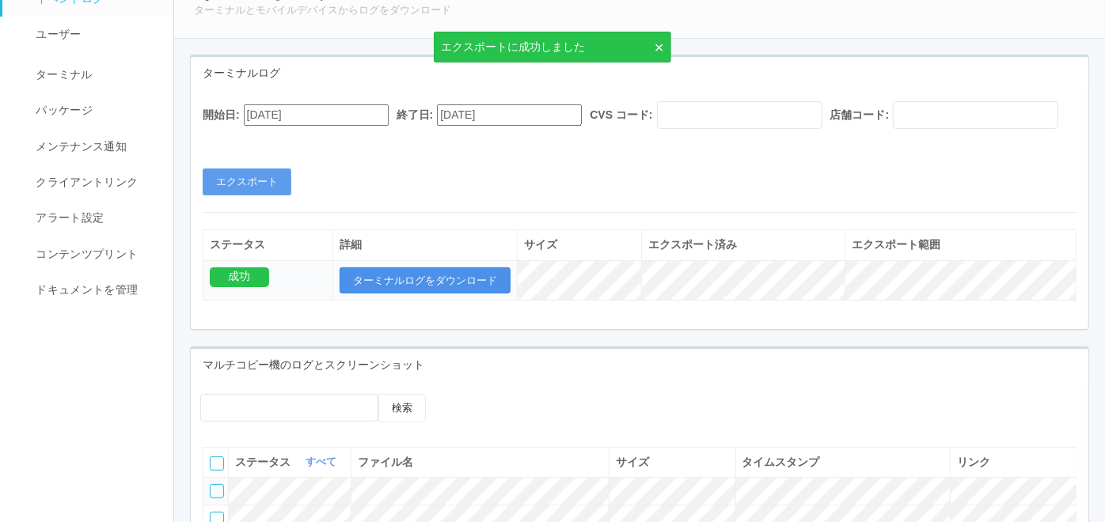
click at [468, 294] on button "ターミナルログをダウンロード" at bounding box center [424, 280] width 171 height 27
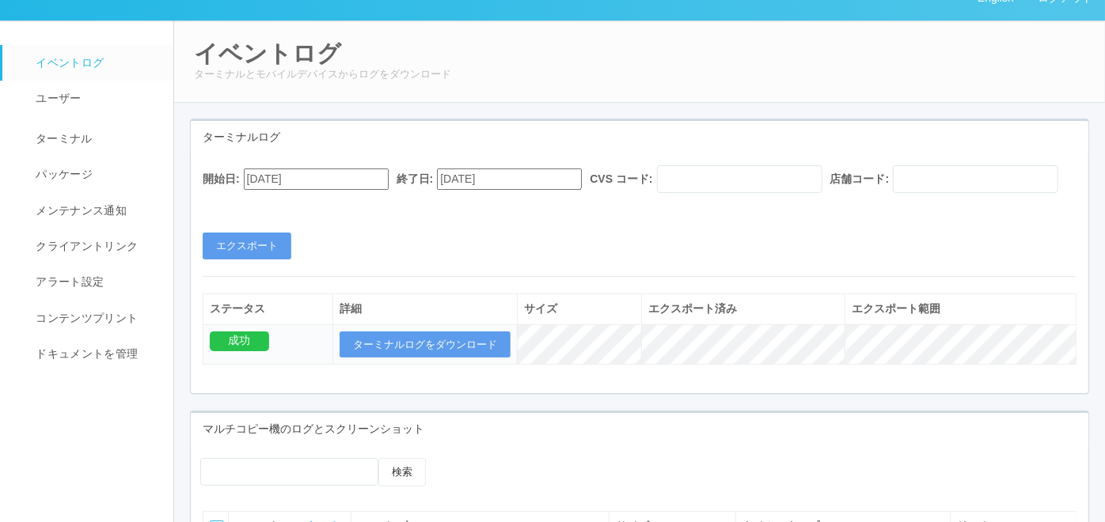
scroll to position [0, 0]
